Goal: Transaction & Acquisition: Purchase product/service

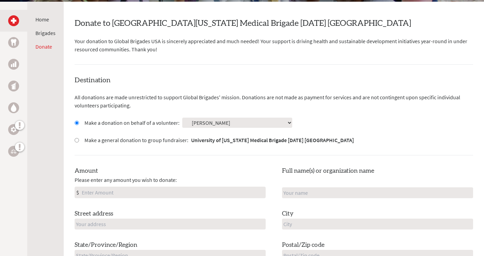
scroll to position [122, 0]
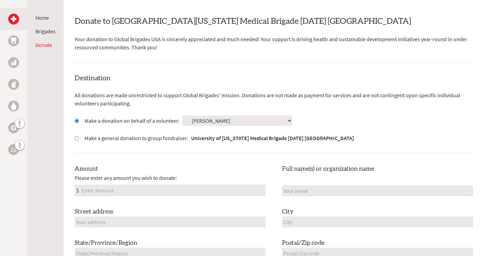
click at [171, 195] on input "Amount" at bounding box center [172, 190] width 185 height 11
type input "500.00"
click at [335, 190] on input "text" at bounding box center [377, 190] width 191 height 11
type input "[PERSON_NAME]"
click at [142, 219] on input "text" at bounding box center [170, 222] width 191 height 11
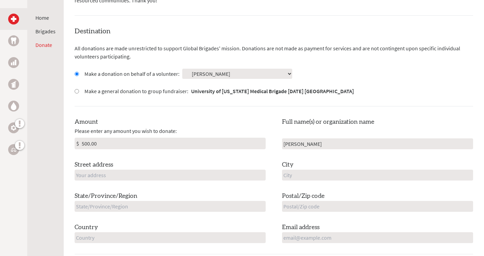
scroll to position [173, 0]
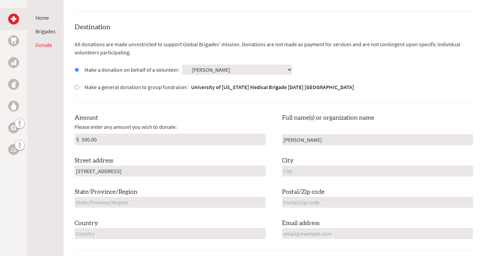
type input "33 Krainewood Drive"
click at [356, 165] on div "City" at bounding box center [377, 166] width 191 height 20
click at [354, 171] on input "text" at bounding box center [377, 171] width 191 height 11
type input "[GEOGRAPHIC_DATA]"
click at [185, 206] on input "text" at bounding box center [170, 202] width 191 height 11
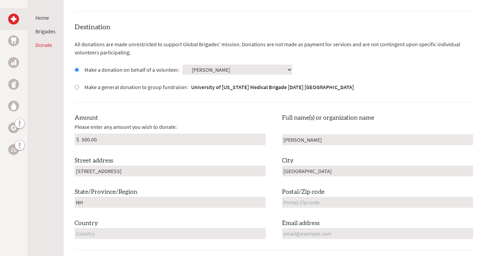
type input "NH"
click at [321, 202] on input "text" at bounding box center [377, 202] width 191 height 11
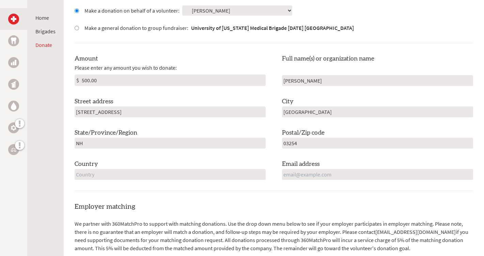
scroll to position [232, 0]
type input "03254"
click at [174, 168] on div "Country" at bounding box center [170, 169] width 191 height 20
click at [172, 173] on input "text" at bounding box center [170, 174] width 191 height 11
type input "[GEOGRAPHIC_DATA]"
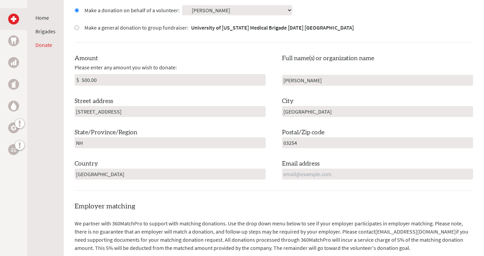
click at [343, 175] on input "email" at bounding box center [377, 174] width 191 height 11
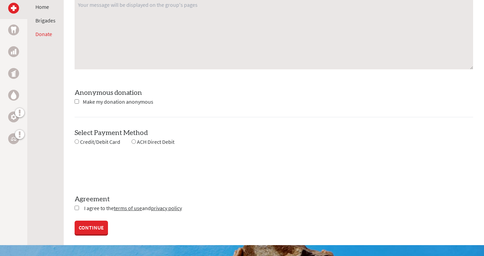
scroll to position [577, 0]
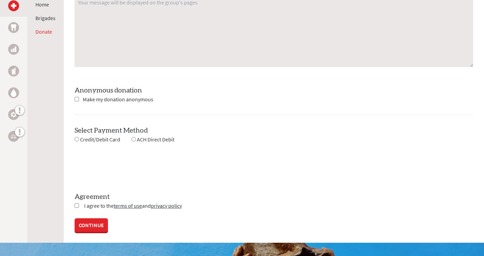
type input "[EMAIL_ADDRESS][DOMAIN_NAME]"
click at [83, 139] on span "Credit/Debit Card" at bounding box center [100, 139] width 40 height 7
click at [77, 139] on input "radio" at bounding box center [77, 139] width 4 height 4
radio input "true"
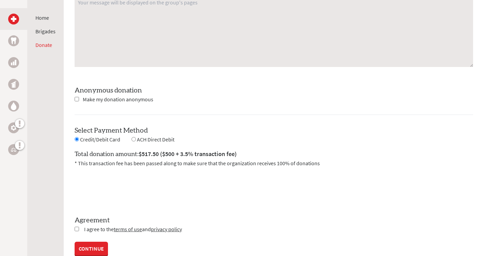
click at [77, 139] on input "radio" at bounding box center [77, 139] width 4 height 4
click at [137, 137] on span "ACH Direct Debit" at bounding box center [155, 139] width 37 height 7
click at [133, 137] on input "radio" at bounding box center [133, 139] width 4 height 4
radio input "true"
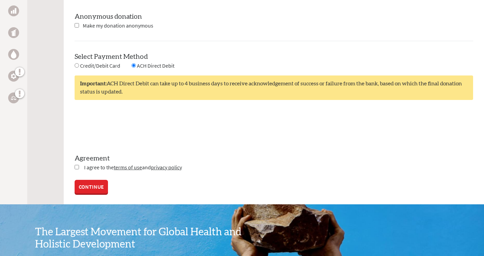
scroll to position [651, 0]
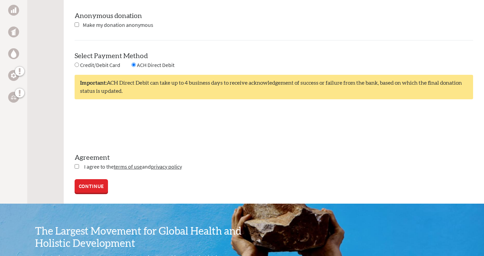
click at [76, 166] on input "checkbox" at bounding box center [77, 166] width 4 height 4
checkbox input "true"
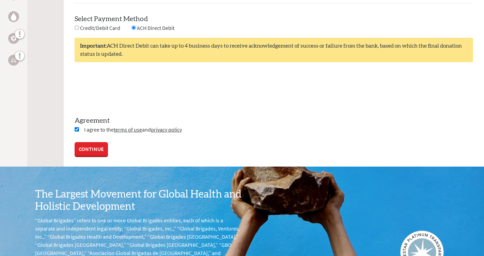
scroll to position [691, 0]
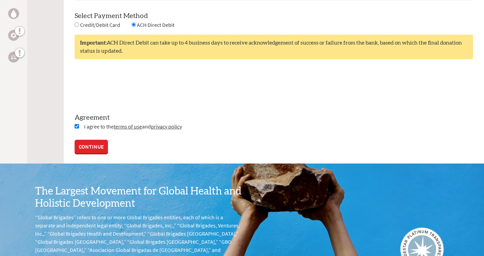
click at [81, 145] on link "CONTINUE" at bounding box center [91, 147] width 33 height 14
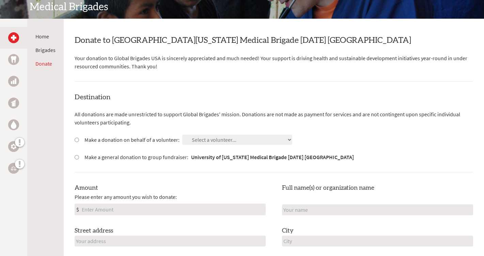
scroll to position [105, 0]
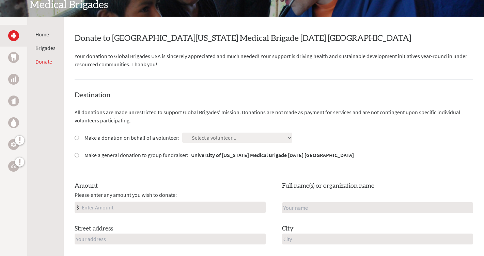
click at [235, 128] on div "Destination All donations are made unrestricted to support Global Brigades' mis…" at bounding box center [274, 205] width 398 height 228
click at [92, 139] on label "Make a donation on behalf of a volunteer:" at bounding box center [131, 138] width 95 height 8
click at [79, 139] on input "Make a donation on behalf of a volunteer:" at bounding box center [77, 138] width 4 height 4
radio input "true"
click at [217, 134] on select "Select a volunteer... [PERSON_NAME] [PERSON_NAME] [PERSON_NAME] [PERSON_NAME] […" at bounding box center [237, 138] width 110 height 10
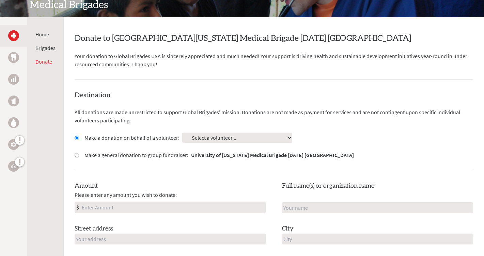
select select "1092CC81-1AC4-11F0-B3BE-42010A8A0038"
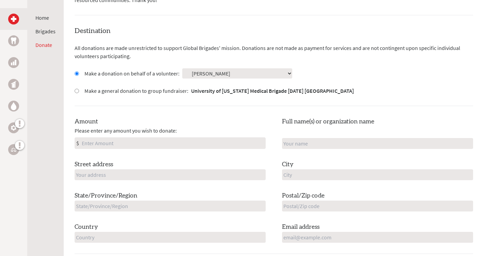
scroll to position [169, 0]
click at [135, 140] on input "Amount" at bounding box center [172, 143] width 185 height 11
type input "500.00"
click at [318, 143] on input "text" at bounding box center [377, 143] width 191 height 11
type input "[PERSON_NAME]"
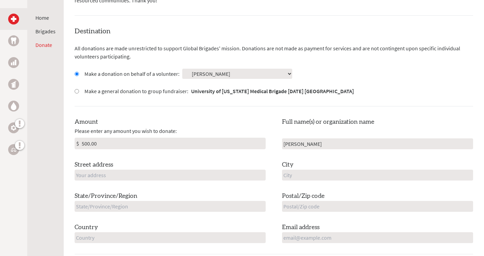
click at [177, 188] on div "Amount Please enter any amount you wish to donate: $ 500.00 Full name(s) or org…" at bounding box center [274, 180] width 398 height 126
click at [177, 175] on input "text" at bounding box center [170, 175] width 191 height 11
type input "[STREET_ADDRESS]"
type input "[GEOGRAPHIC_DATA]"
type input "NH"
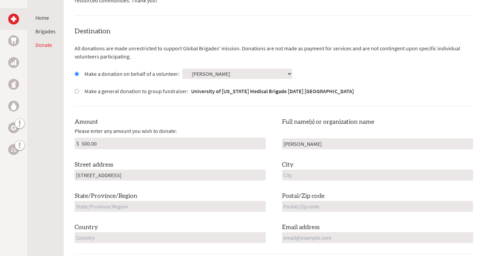
type input "03254-4160"
type input "[GEOGRAPHIC_DATA]"
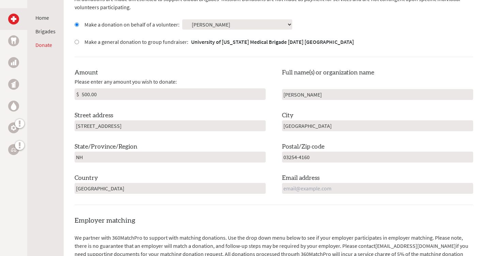
scroll to position [220, 0]
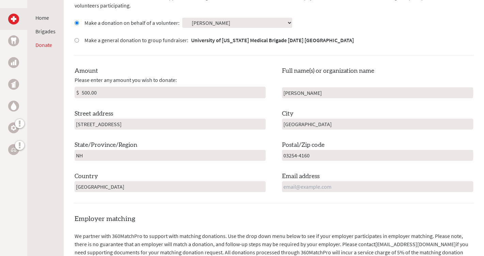
click at [314, 152] on input "03254-4160" at bounding box center [377, 155] width 191 height 11
type input "03254"
click at [218, 168] on div "Amount Please enter any amount you wish to donate: $ 500.00 Full name(s) or org…" at bounding box center [274, 129] width 398 height 126
click at [333, 185] on input "email" at bounding box center [377, 186] width 191 height 11
type input "[EMAIL_ADDRESS][DOMAIN_NAME]"
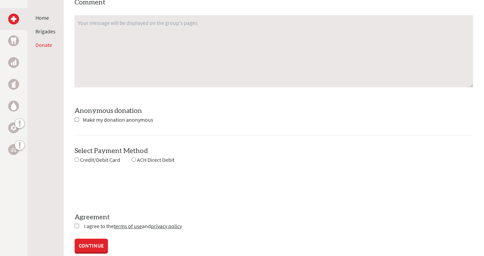
scroll to position [567, 0]
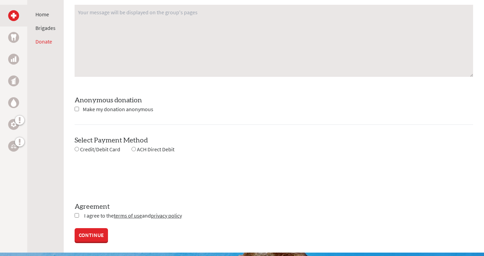
click at [133, 147] on input "radio" at bounding box center [133, 149] width 4 height 4
radio input "true"
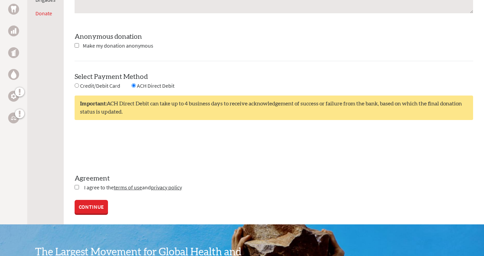
scroll to position [631, 0]
click at [75, 186] on input "checkbox" at bounding box center [77, 187] width 4 height 4
checkbox input "true"
click at [87, 208] on link "CONTINUE" at bounding box center [91, 207] width 33 height 14
